Goal: Find specific fact: Find contact information

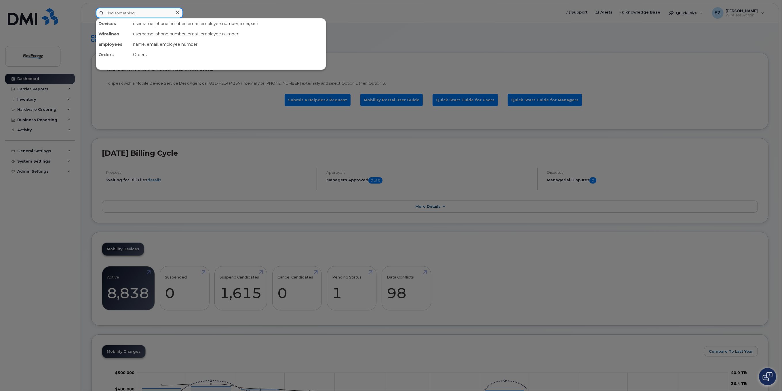
click at [145, 14] on input at bounding box center [139, 13] width 87 height 10
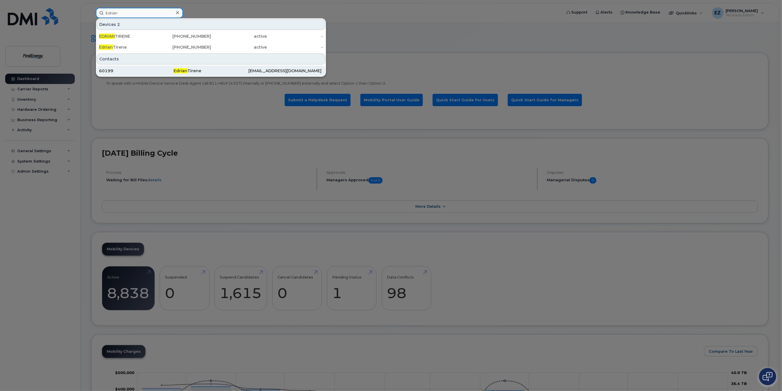
type input "Edrian"
click at [193, 69] on div "Edrian Tirene" at bounding box center [211, 71] width 75 height 6
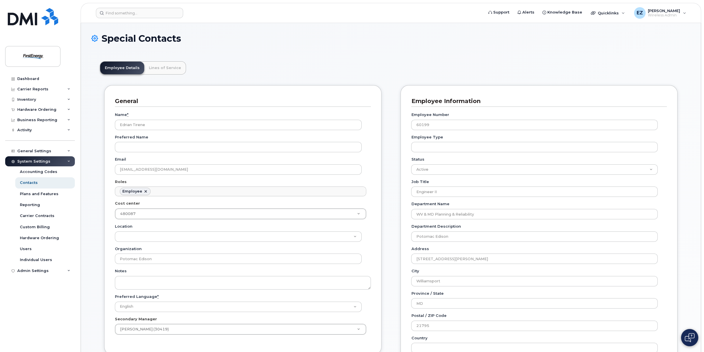
scroll to position [20, 0]
click at [168, 68] on link "Lines of Service" at bounding box center [164, 68] width 41 height 13
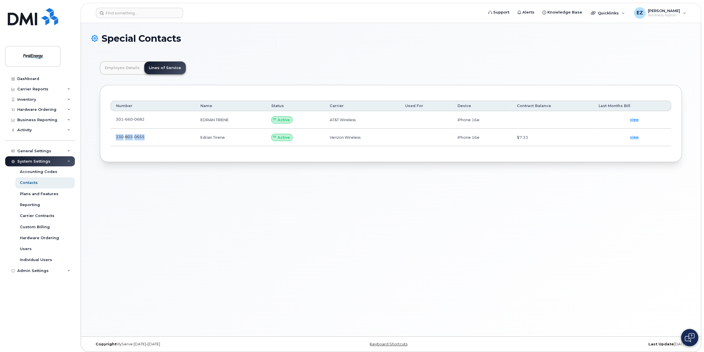
drag, startPoint x: 117, startPoint y: 136, endPoint x: 145, endPoint y: 137, distance: 28.2
click at [145, 137] on td "330 803 0655" at bounding box center [153, 138] width 85 height 18
copy span "330 803 0655"
click at [120, 120] on span "301 660 0682" at bounding box center [130, 119] width 29 height 5
drag, startPoint x: 117, startPoint y: 119, endPoint x: 145, endPoint y: 119, distance: 28.5
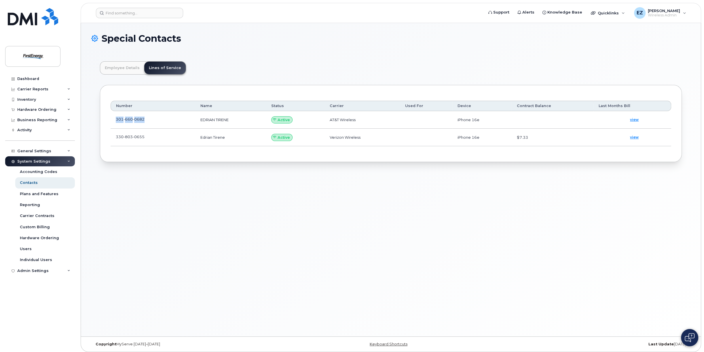
click at [145, 119] on td "301 660 0682" at bounding box center [153, 120] width 85 height 18
copy span "301 660 0682"
click at [29, 80] on div "Dashboard" at bounding box center [28, 79] width 22 height 5
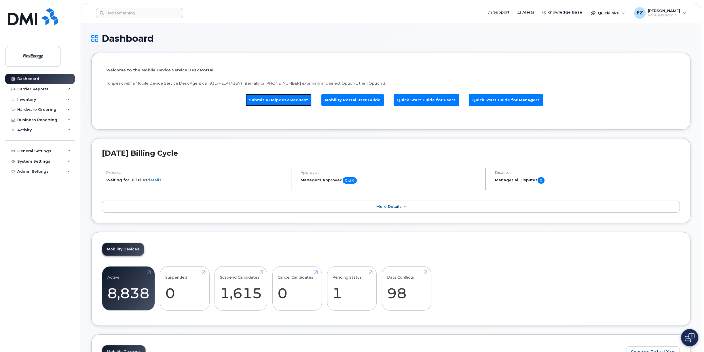
click at [293, 99] on link "Submit a Helpdesk Request" at bounding box center [279, 100] width 66 height 12
